Goal: Submit feedback/report problem

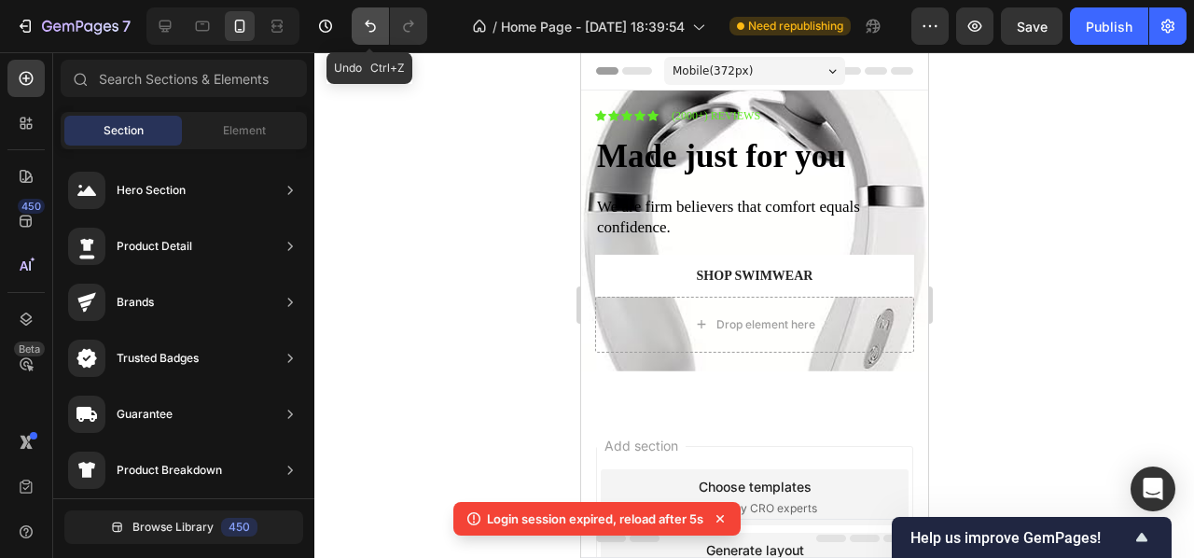
click at [366, 33] on icon "Undo/Redo" at bounding box center [370, 26] width 19 height 19
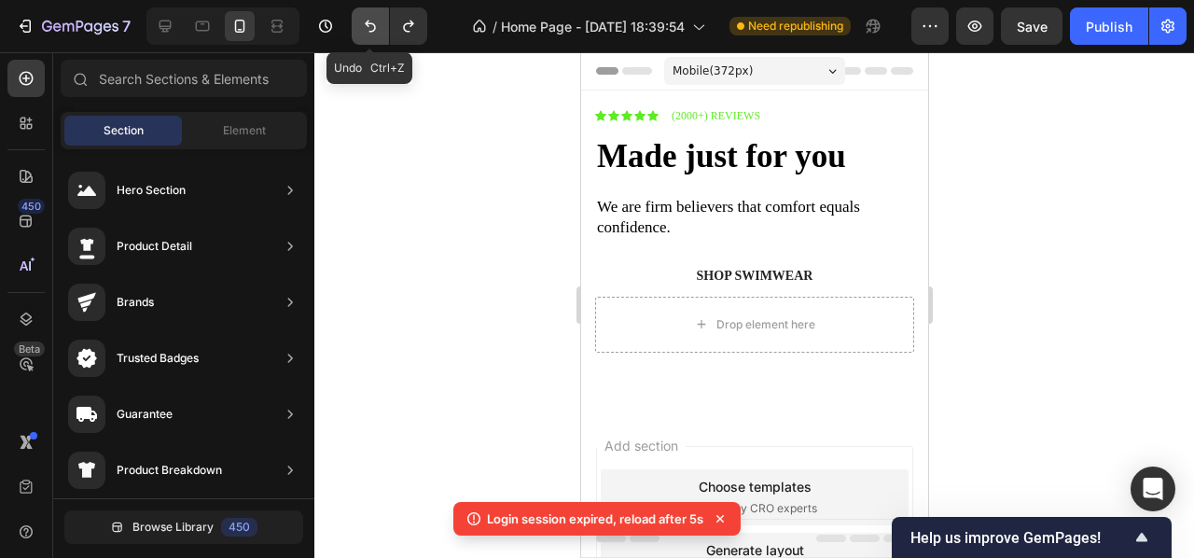
click at [366, 33] on icon "Undo/Redo" at bounding box center [370, 26] width 19 height 19
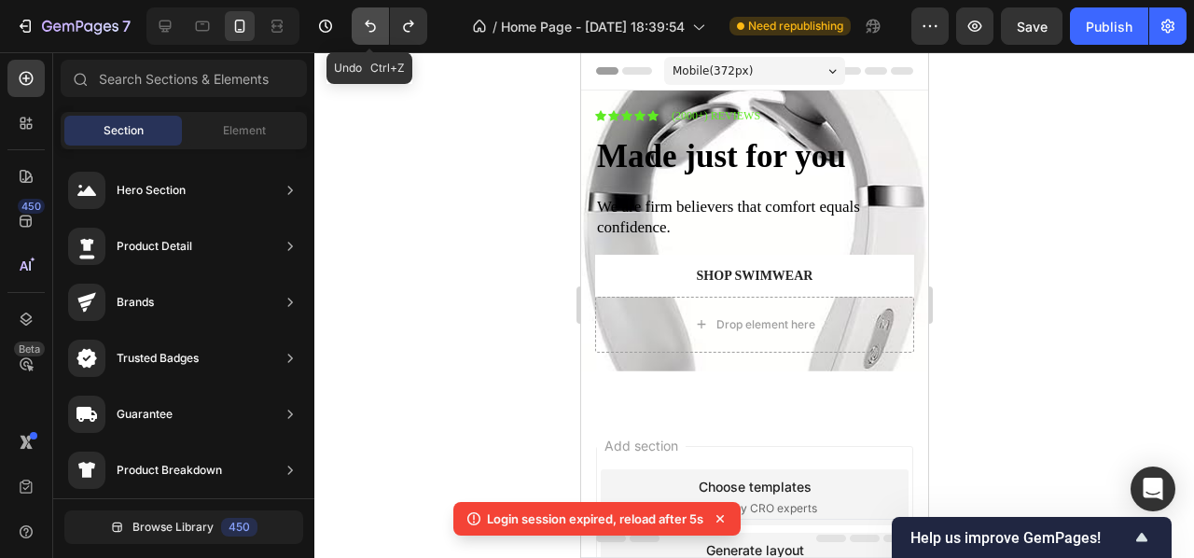
click at [366, 33] on icon "Undo/Redo" at bounding box center [370, 26] width 19 height 19
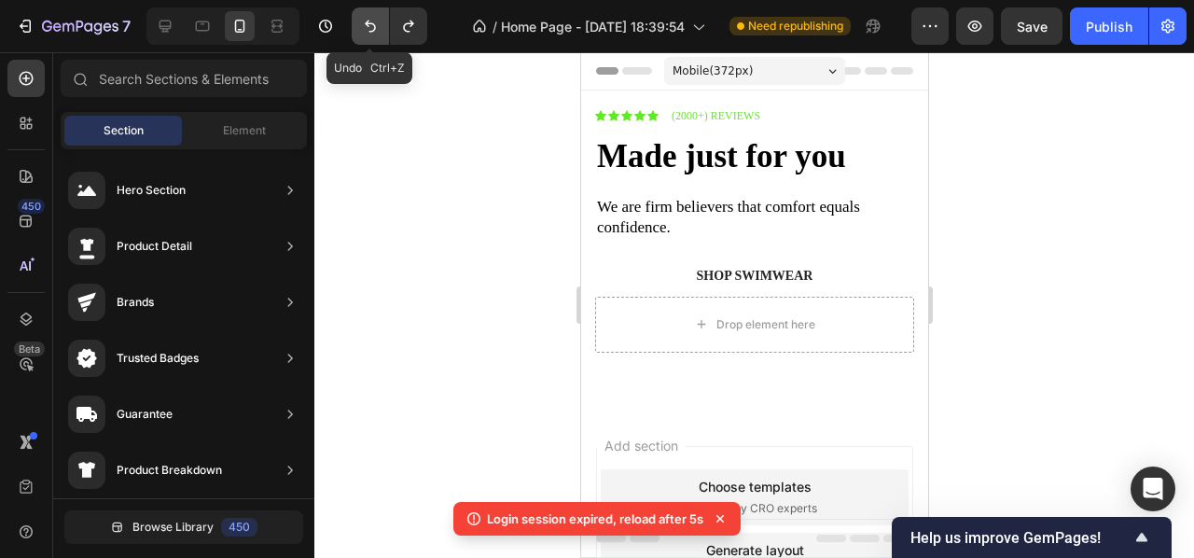
click at [366, 33] on icon "Undo/Redo" at bounding box center [370, 26] width 19 height 19
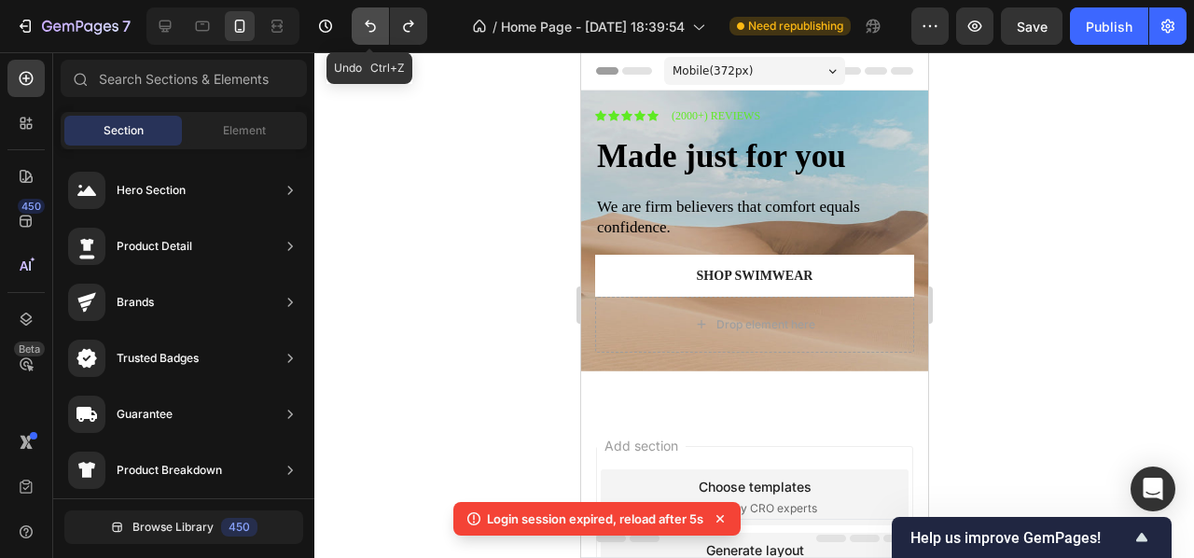
click at [366, 33] on icon "Undo/Redo" at bounding box center [370, 26] width 19 height 19
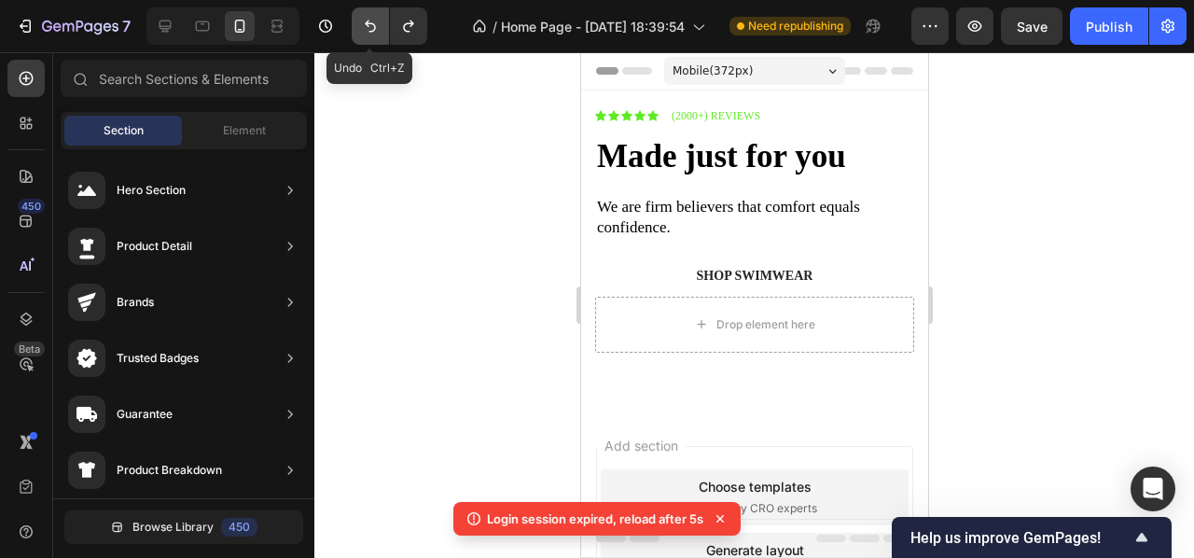
click at [366, 33] on icon "Undo/Redo" at bounding box center [370, 26] width 19 height 19
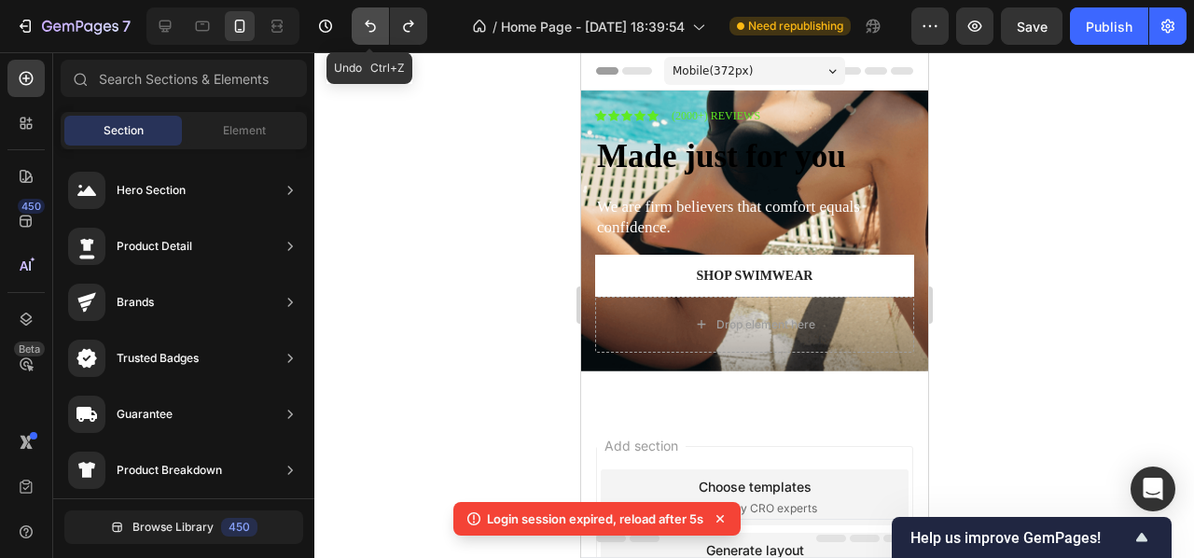
click at [366, 33] on icon "Undo/Redo" at bounding box center [370, 26] width 19 height 19
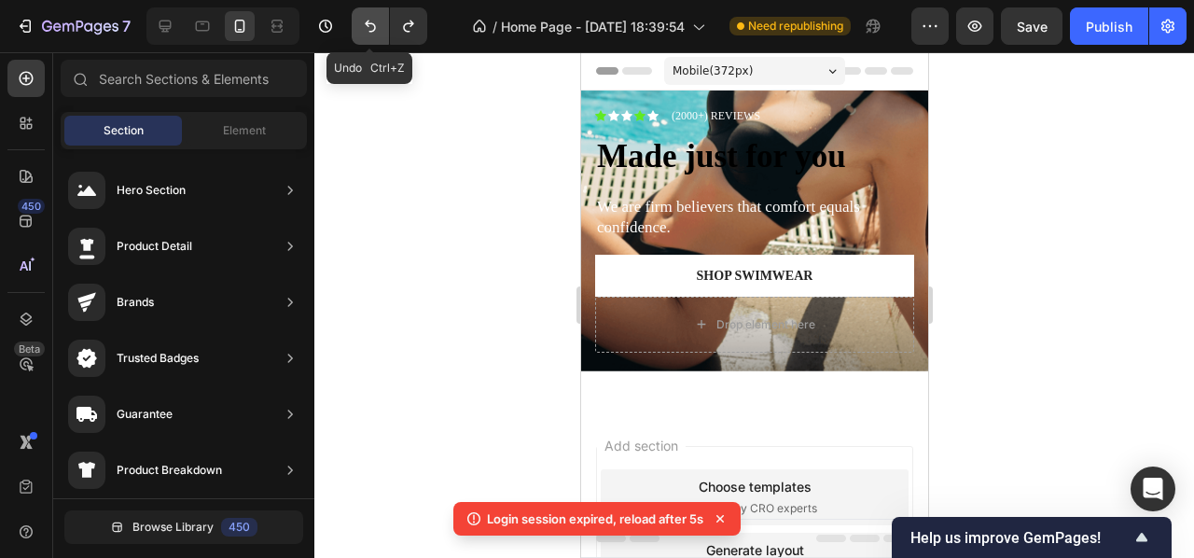
click at [366, 33] on icon "Undo/Redo" at bounding box center [370, 26] width 19 height 19
click at [375, 27] on icon "Undo/Redo" at bounding box center [370, 27] width 11 height 12
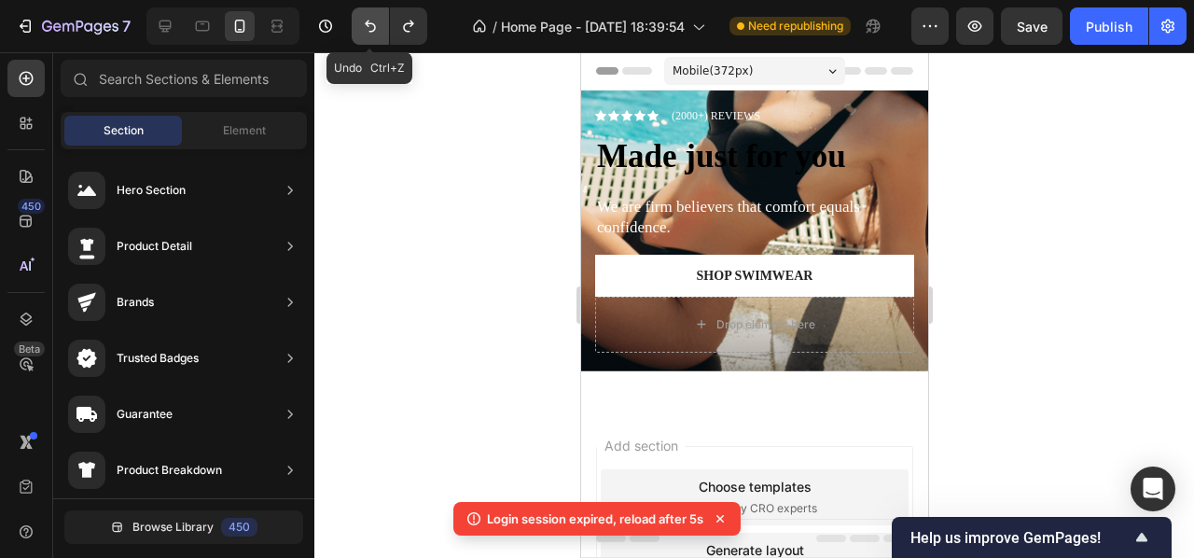
click at [375, 27] on icon "Undo/Redo" at bounding box center [370, 27] width 11 height 12
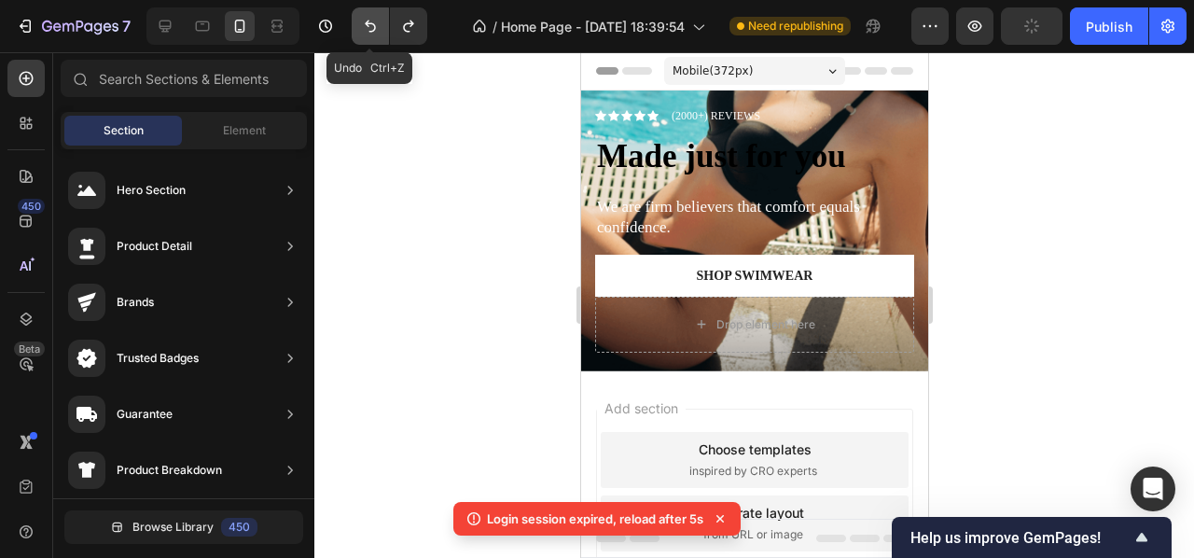
click at [375, 27] on icon "Undo/Redo" at bounding box center [370, 27] width 11 height 12
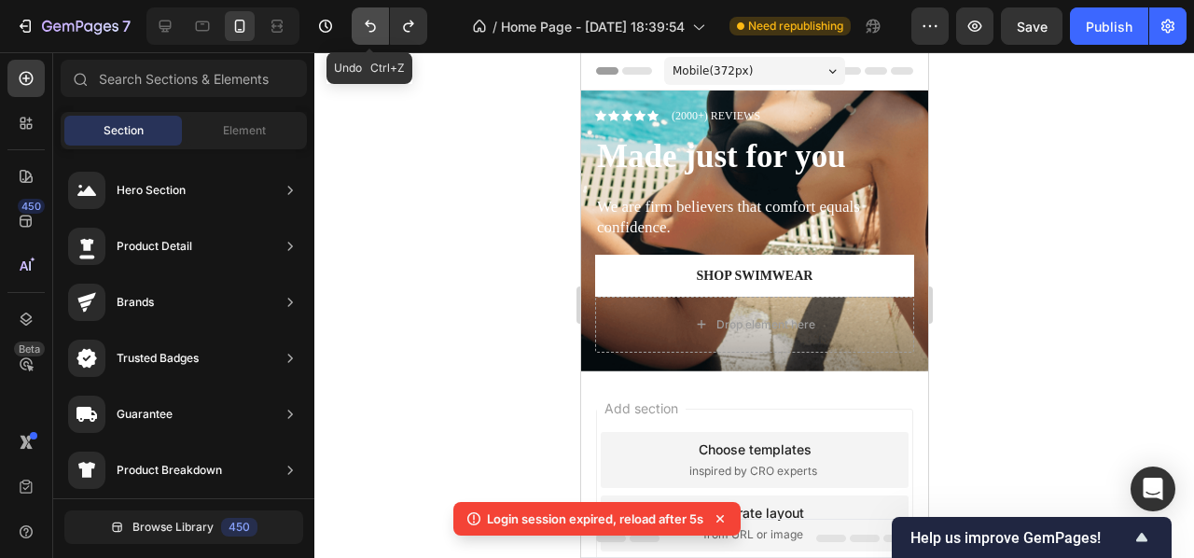
click at [375, 27] on icon "Undo/Redo" at bounding box center [370, 27] width 11 height 12
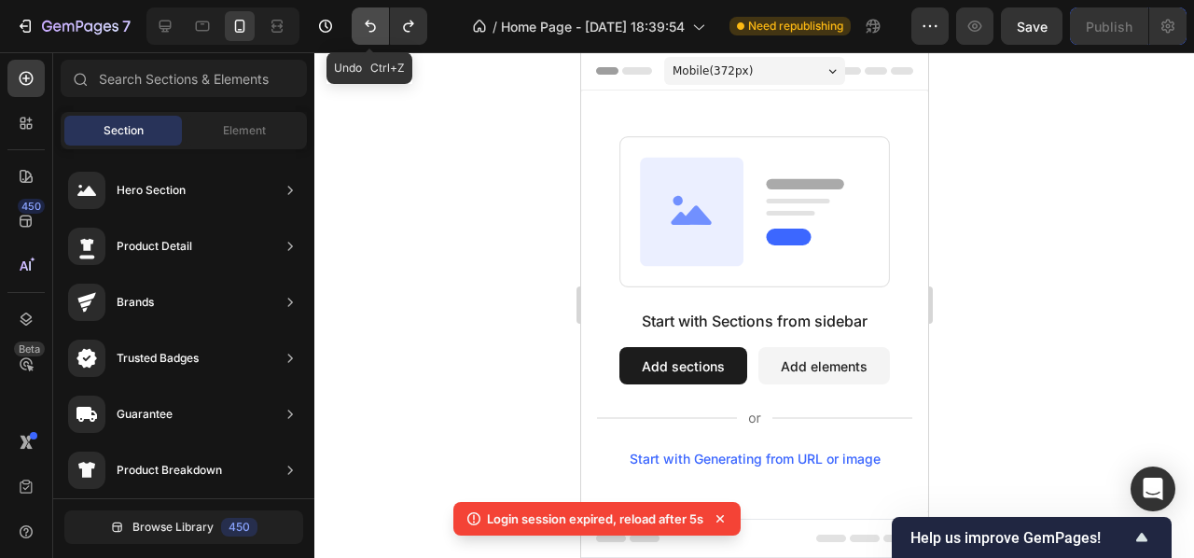
click at [375, 27] on icon "Undo/Redo" at bounding box center [370, 27] width 11 height 12
click at [1055, 364] on div at bounding box center [754, 305] width 880 height 506
drag, startPoint x: 1193, startPoint y: 412, endPoint x: 1048, endPoint y: 383, distance: 147.4
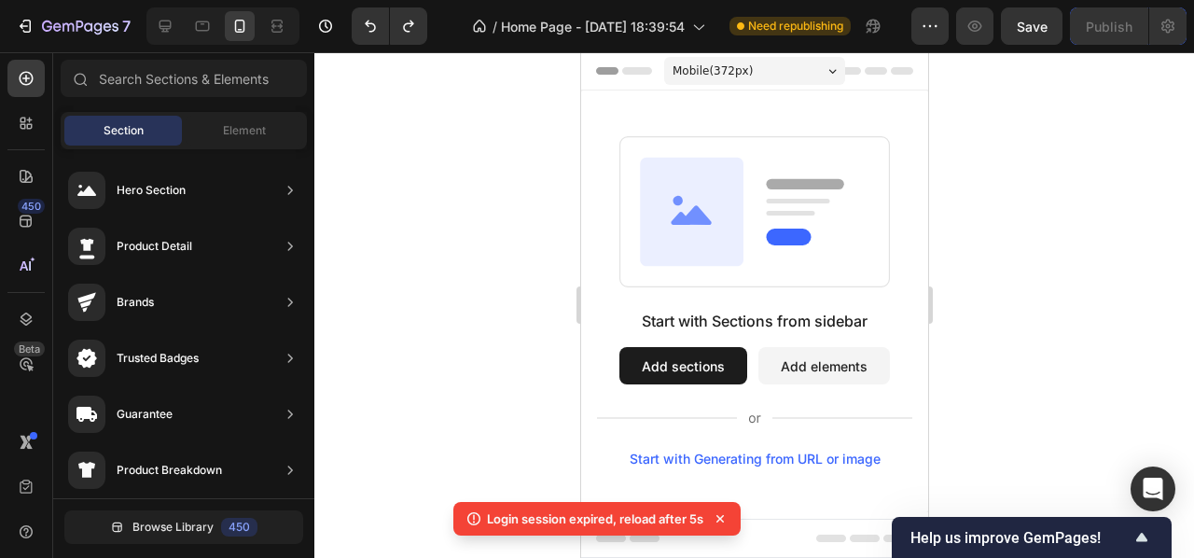
click at [1048, 383] on div at bounding box center [754, 305] width 880 height 506
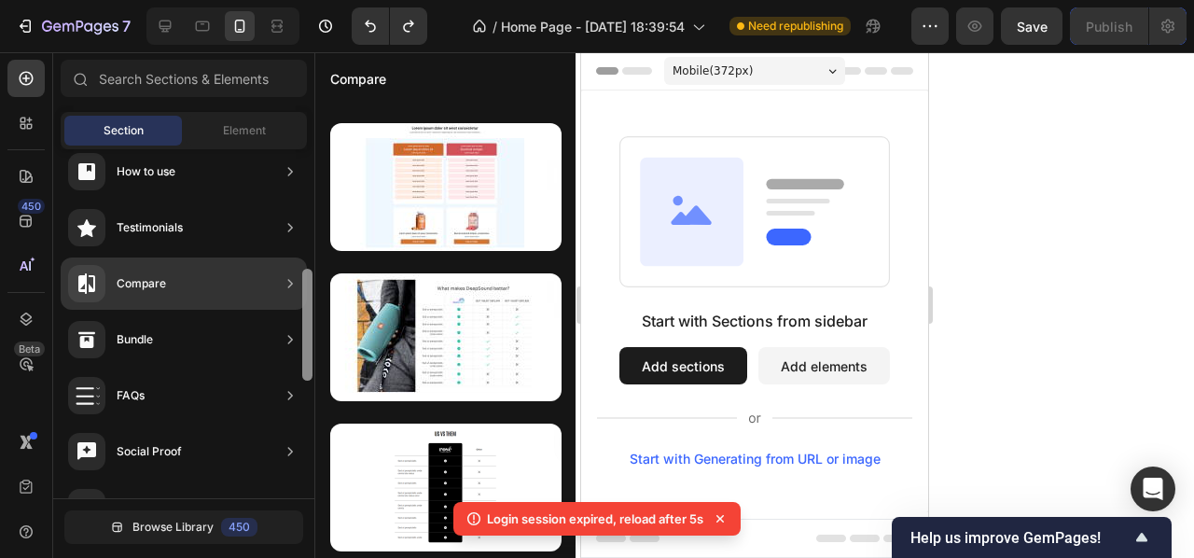
scroll to position [358, 0]
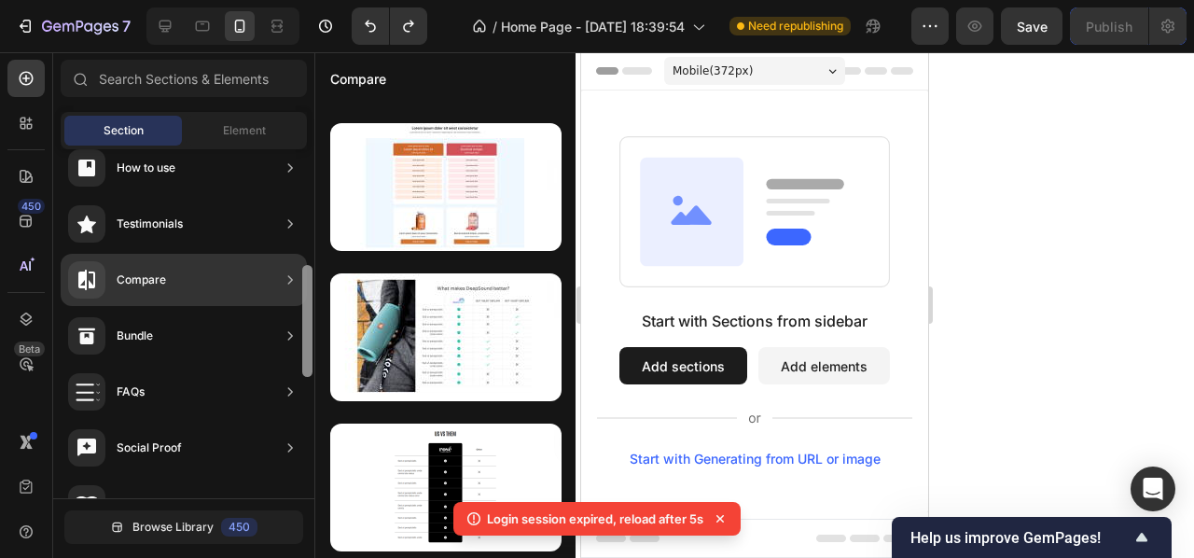
drag, startPoint x: 309, startPoint y: 187, endPoint x: 298, endPoint y: 303, distance: 116.2
click at [298, 303] on div "Hero Section Product Detail Brands Trusted Badges Guarantee Product Breakdown H…" at bounding box center [183, 323] width 261 height 349
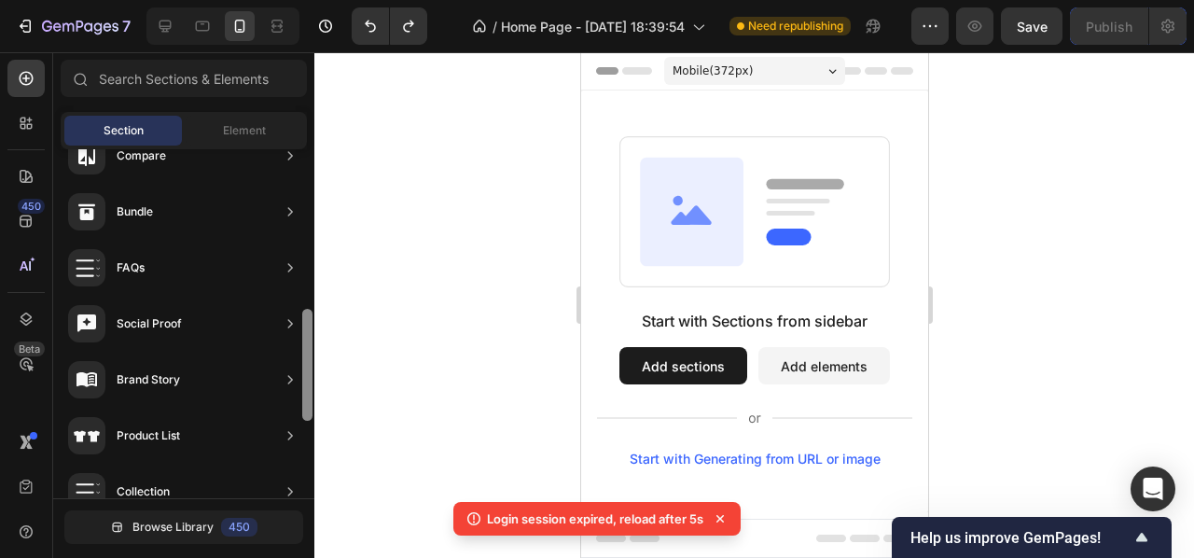
scroll to position [488, 0]
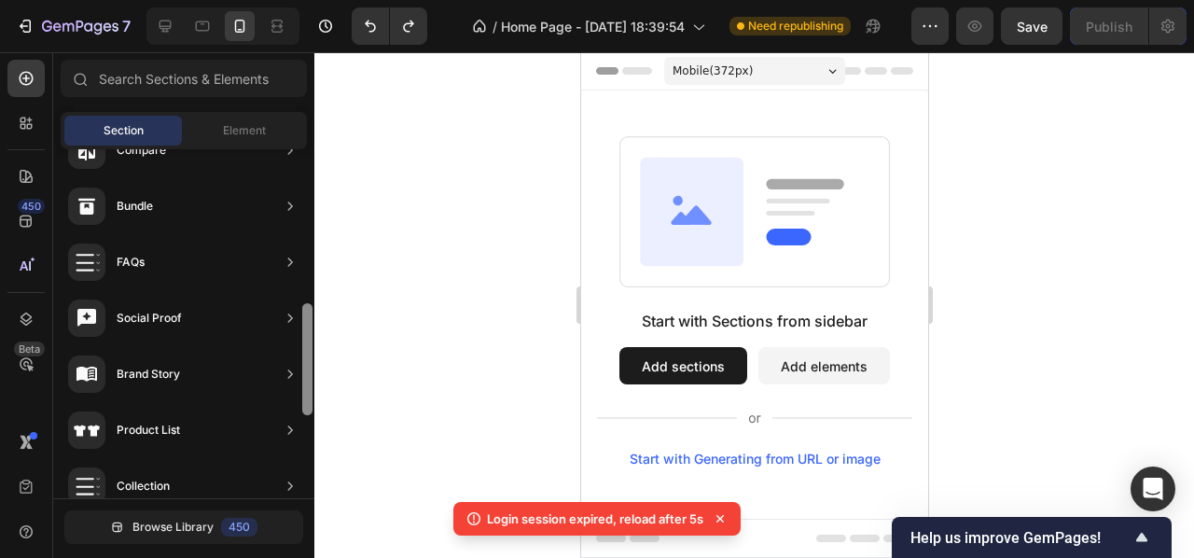
drag, startPoint x: 309, startPoint y: 346, endPoint x: 304, endPoint y: 388, distance: 42.2
click at [304, 388] on div at bounding box center [307, 359] width 10 height 112
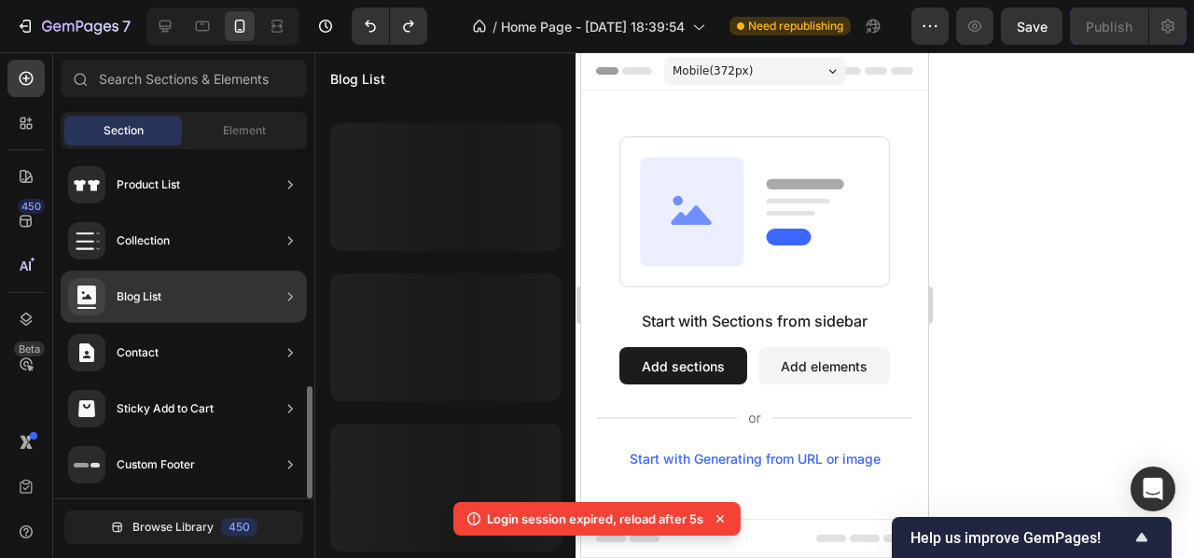
scroll to position [0, 0]
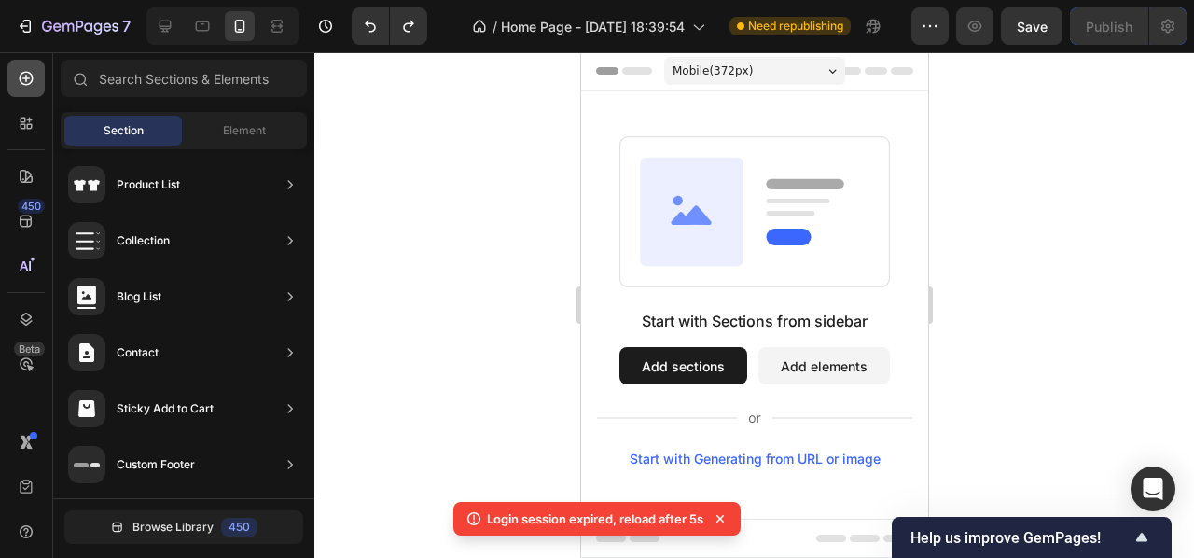
click at [21, 78] on icon at bounding box center [27, 79] width 14 height 14
